Goal: Navigation & Orientation: Go to known website

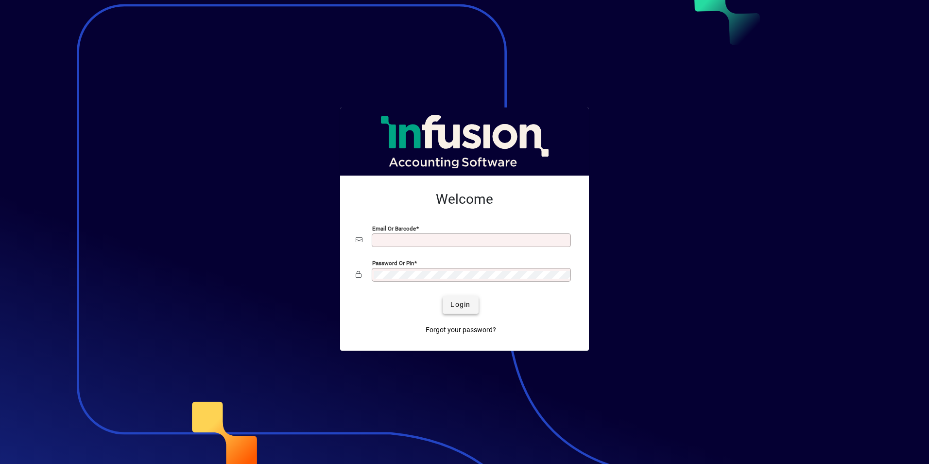
type input "**********"
click at [458, 299] on span "Login" at bounding box center [461, 304] width 20 height 10
